Goal: Information Seeking & Learning: Learn about a topic

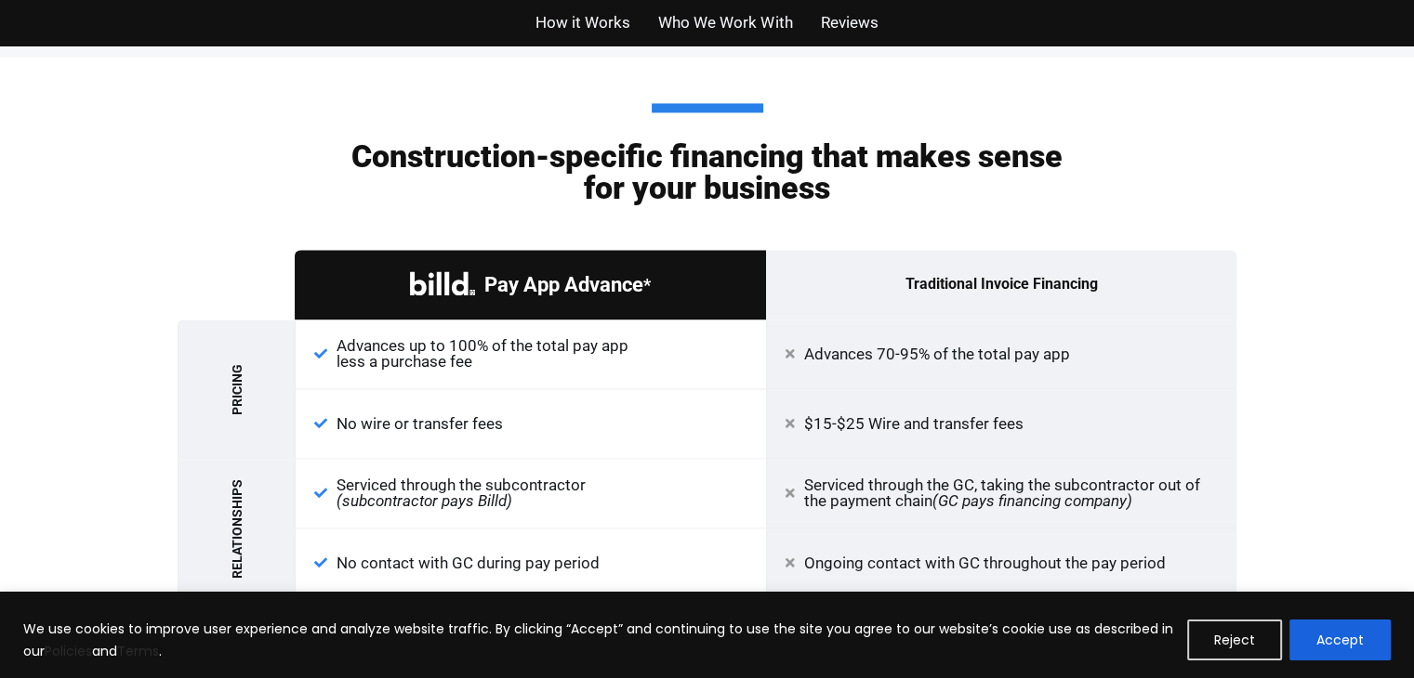
scroll to position [2881, 0]
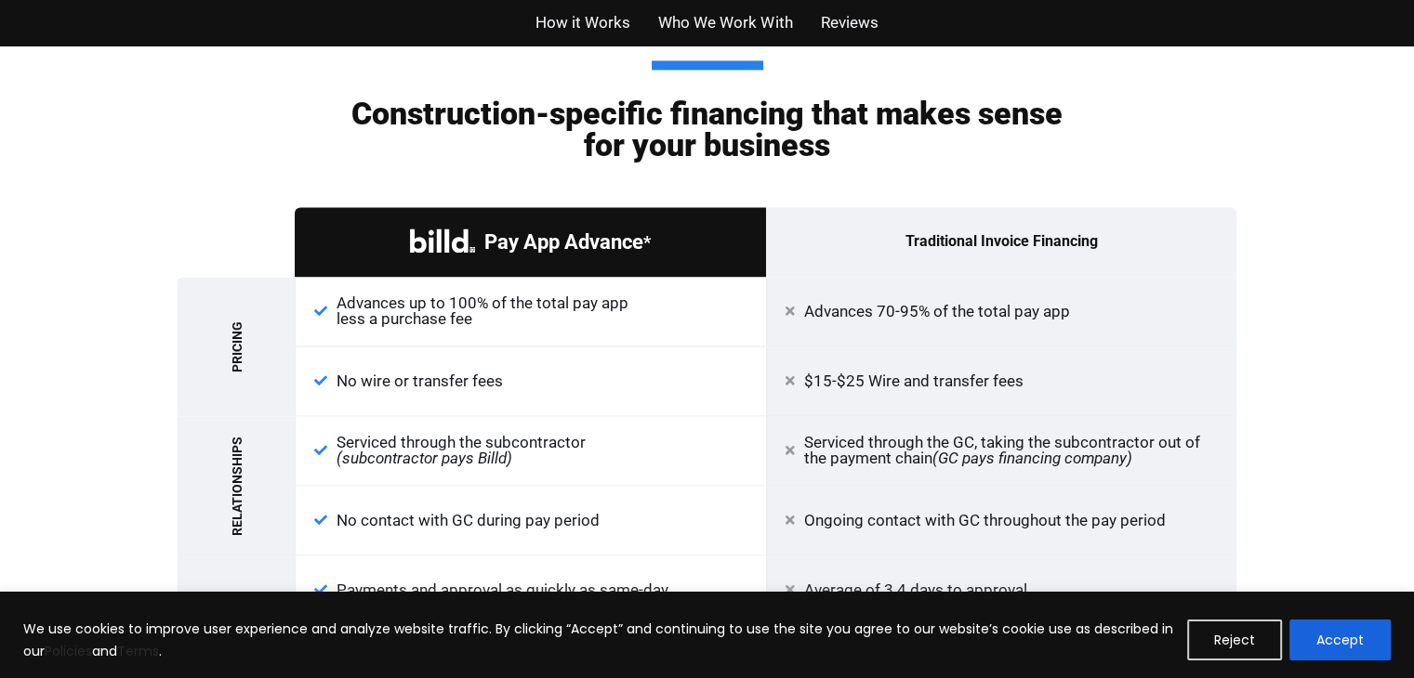
drag, startPoint x: 482, startPoint y: 391, endPoint x: 128, endPoint y: 234, distance: 387.4
click at [128, 234] on div "Construction-specific financing that makes sense for your business Pay App Adva…" at bounding box center [707, 392] width 1414 height 757
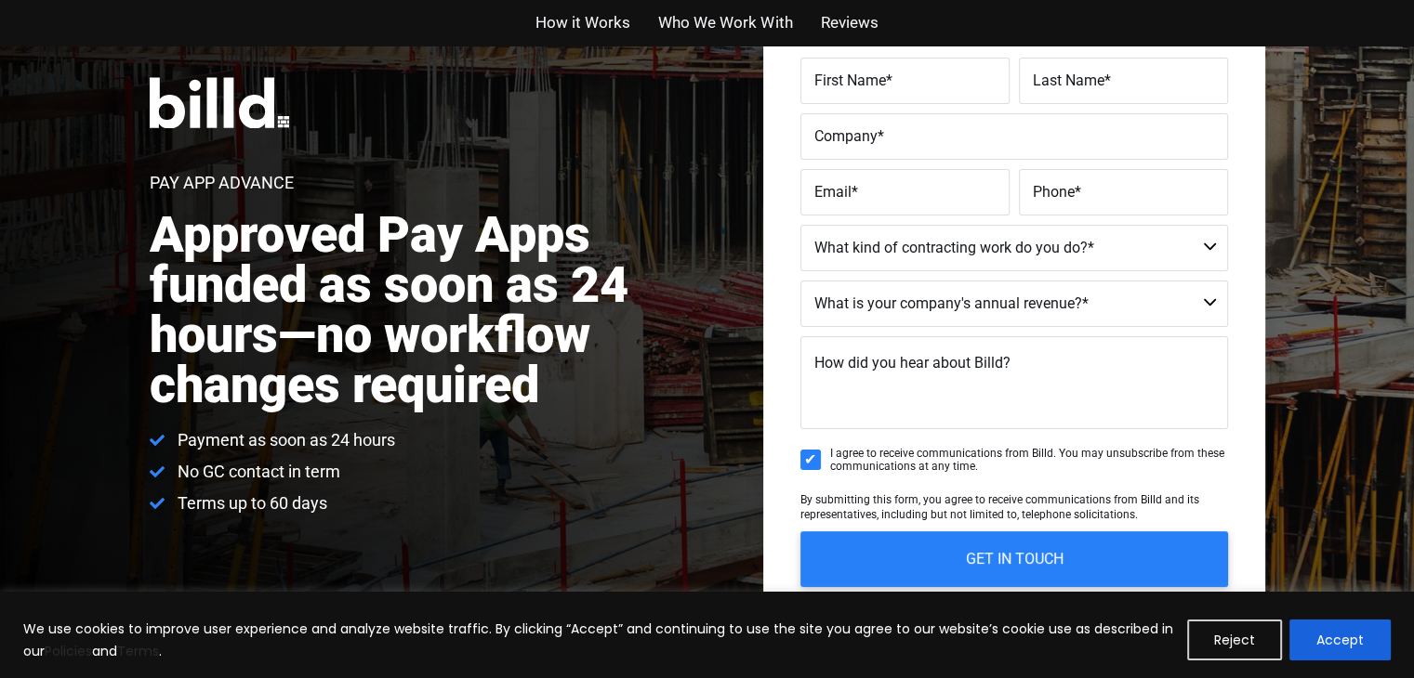
scroll to position [0, 0]
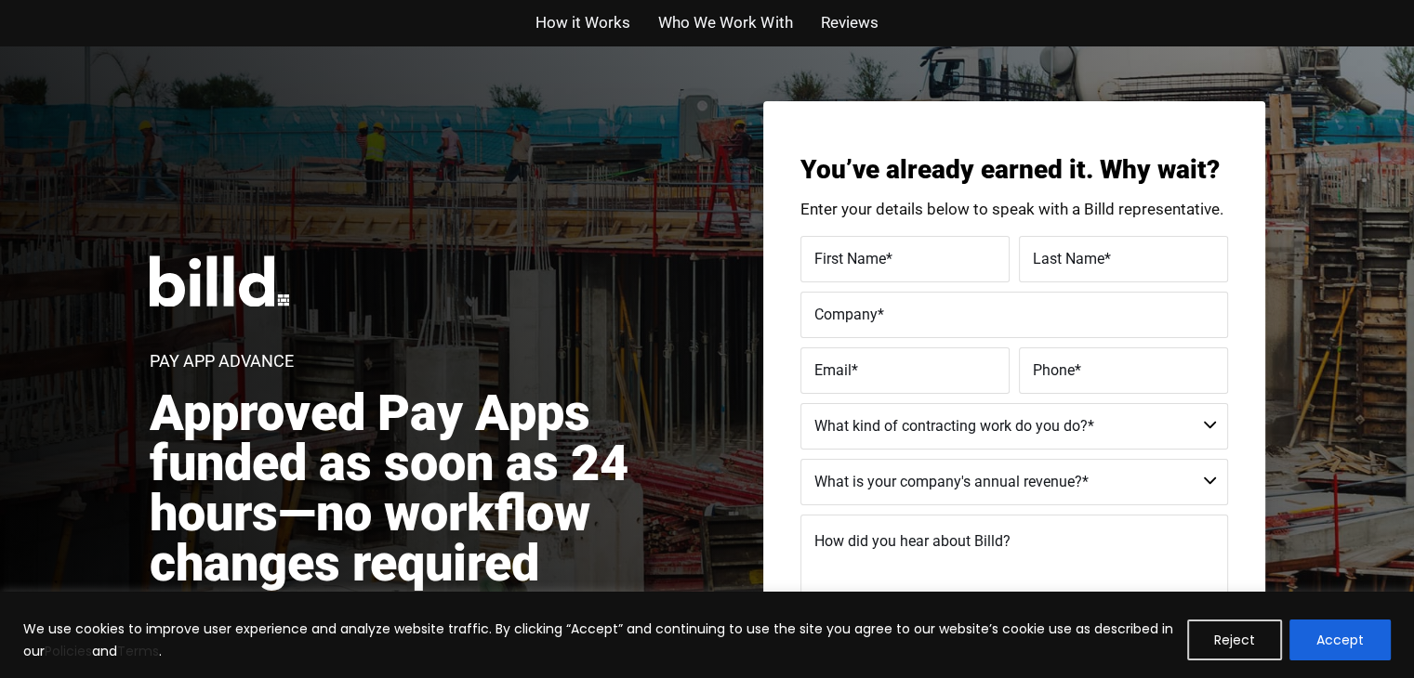
click at [750, 20] on span "Who We Work With" at bounding box center [725, 22] width 134 height 27
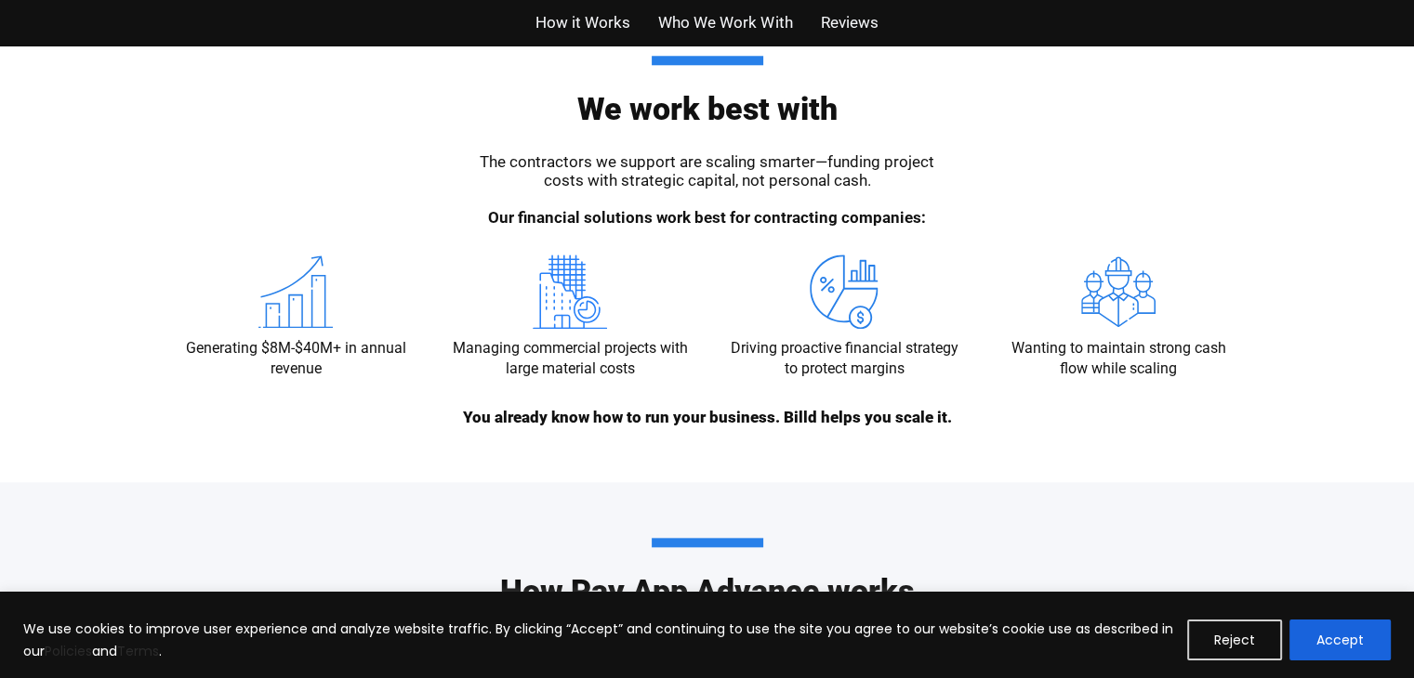
click at [842, 14] on span "Reviews" at bounding box center [849, 22] width 58 height 27
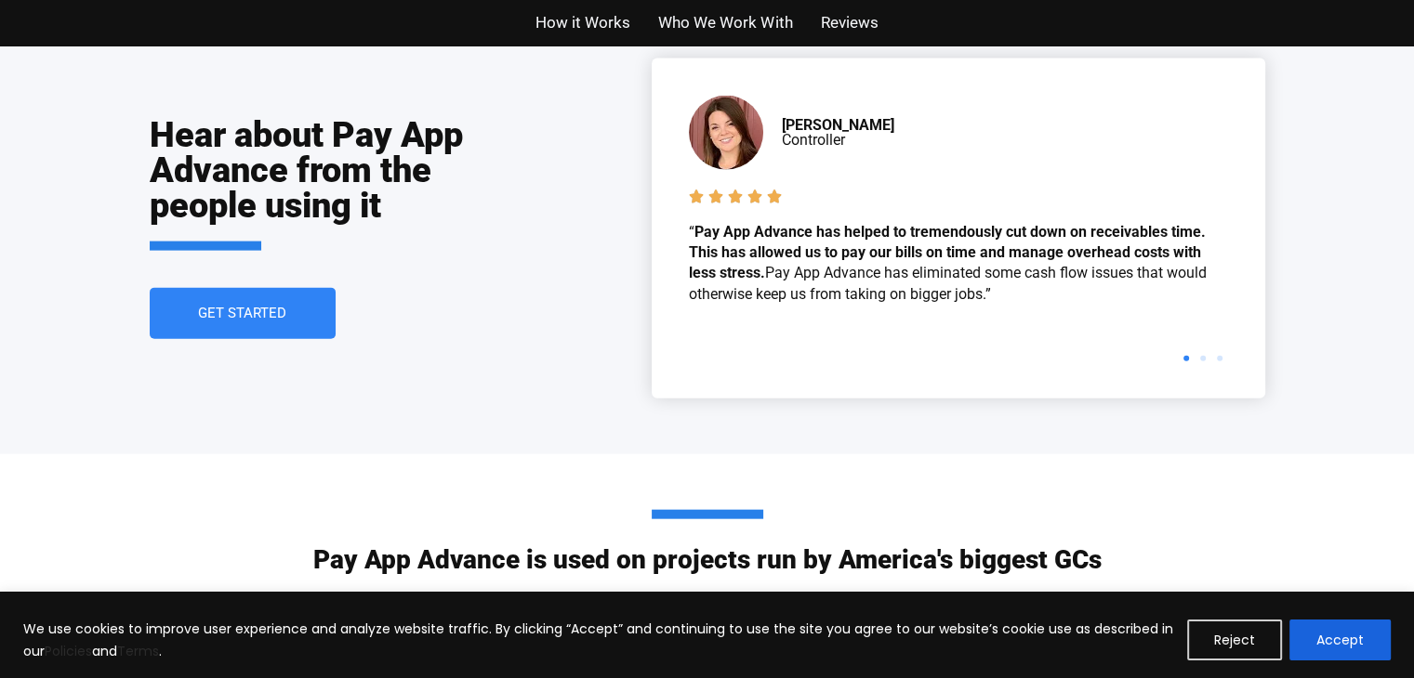
scroll to position [4171, 0]
click at [605, 31] on span "How it Works" at bounding box center [582, 22] width 95 height 27
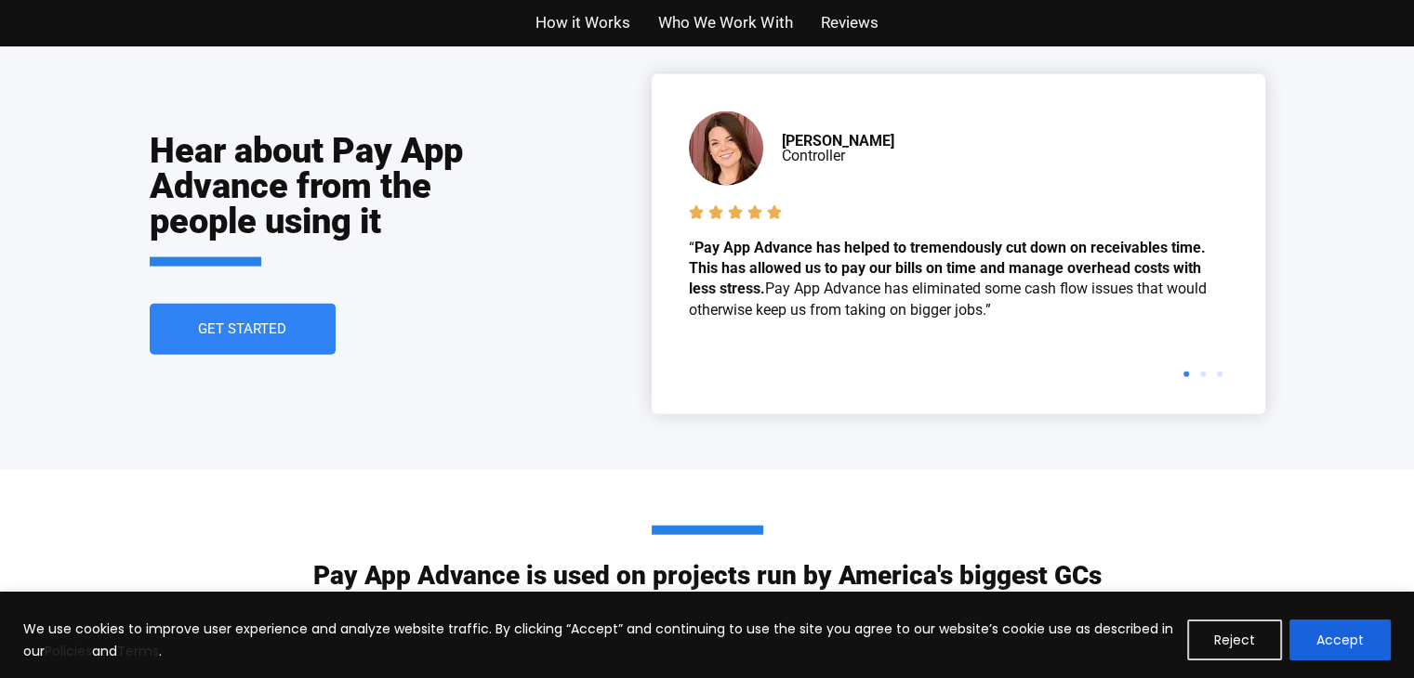
scroll to position [4171, 0]
